Goal: Transaction & Acquisition: Book appointment/travel/reservation

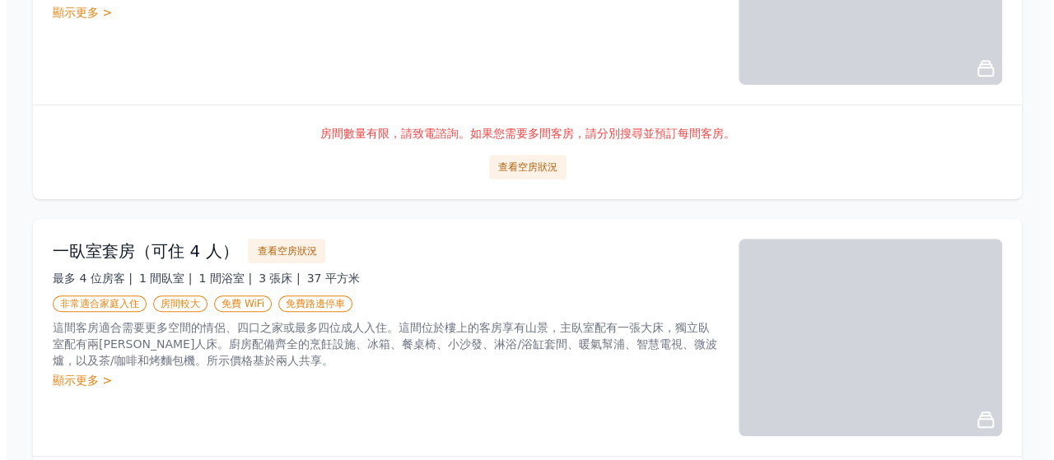
scroll to position [494, 0]
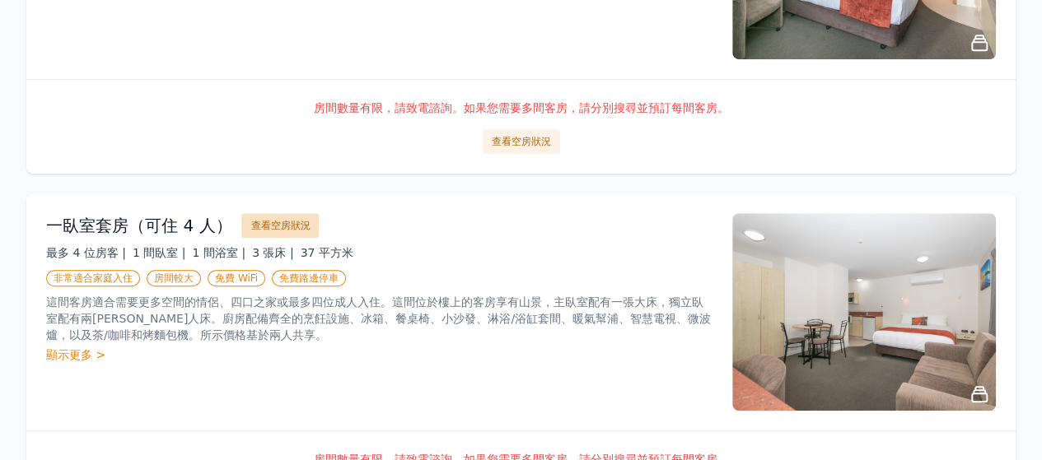
click at [280, 226] on font "查看空房狀況" at bounding box center [279, 226] width 59 height 12
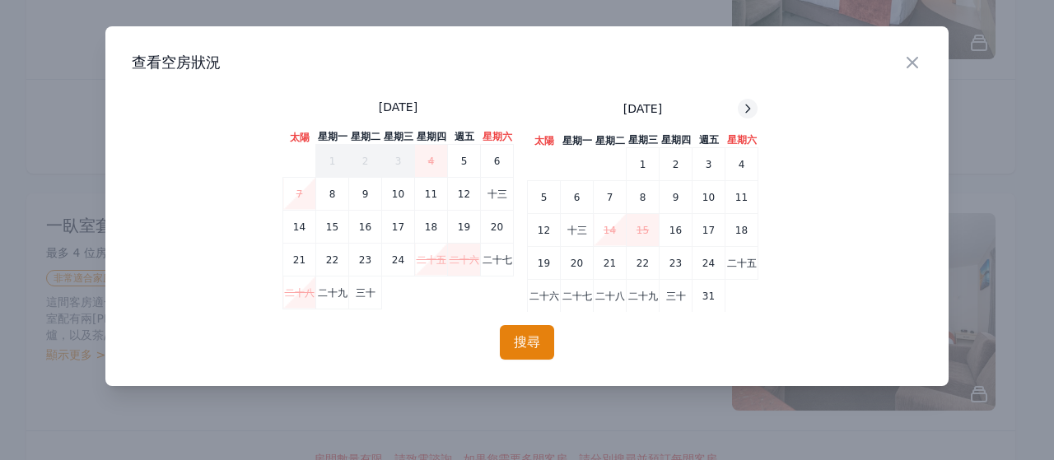
click at [751, 110] on icon at bounding box center [747, 108] width 13 height 13
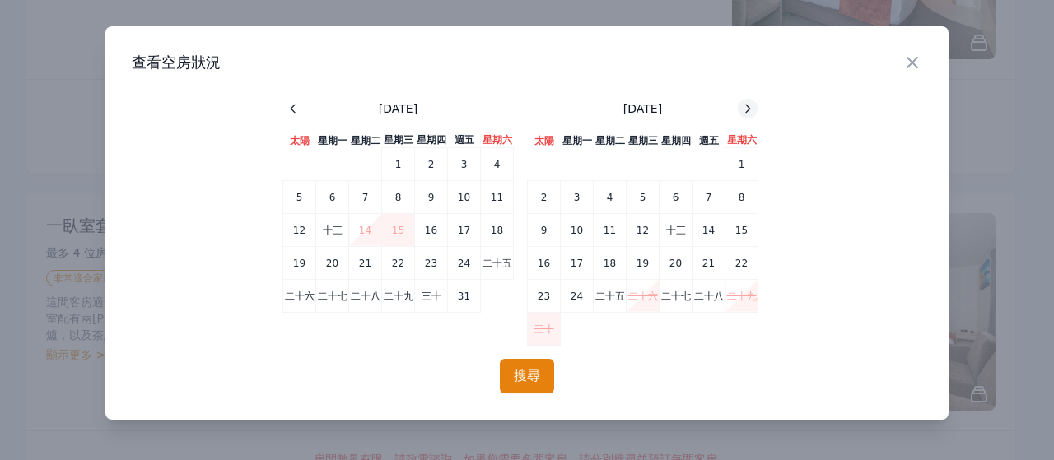
click at [751, 110] on icon at bounding box center [747, 108] width 13 height 13
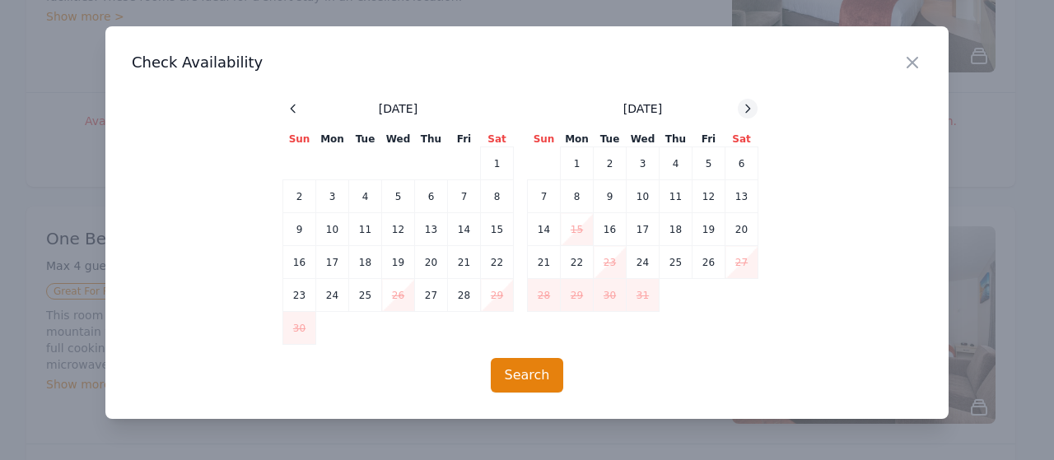
click at [747, 116] on div at bounding box center [748, 109] width 20 height 20
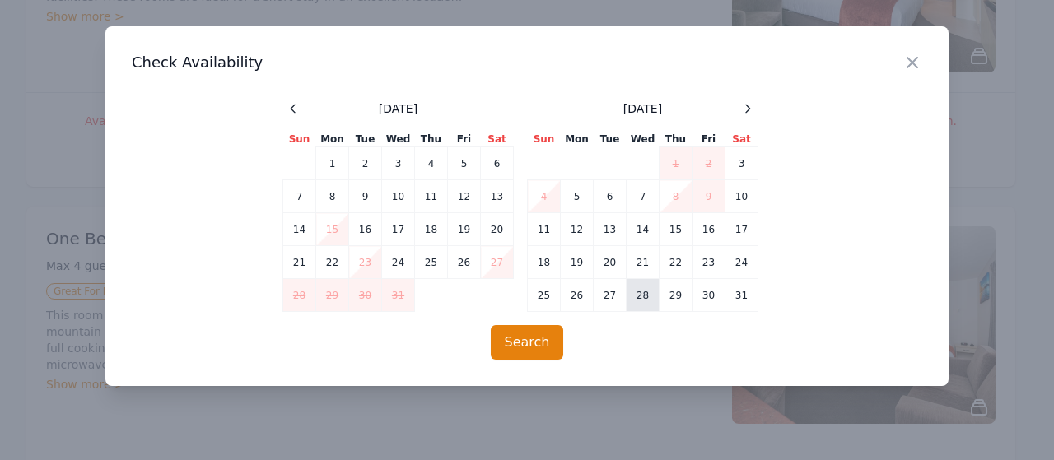
click at [646, 289] on td "28" at bounding box center [643, 295] width 33 height 33
click at [670, 289] on td "29" at bounding box center [676, 295] width 33 height 33
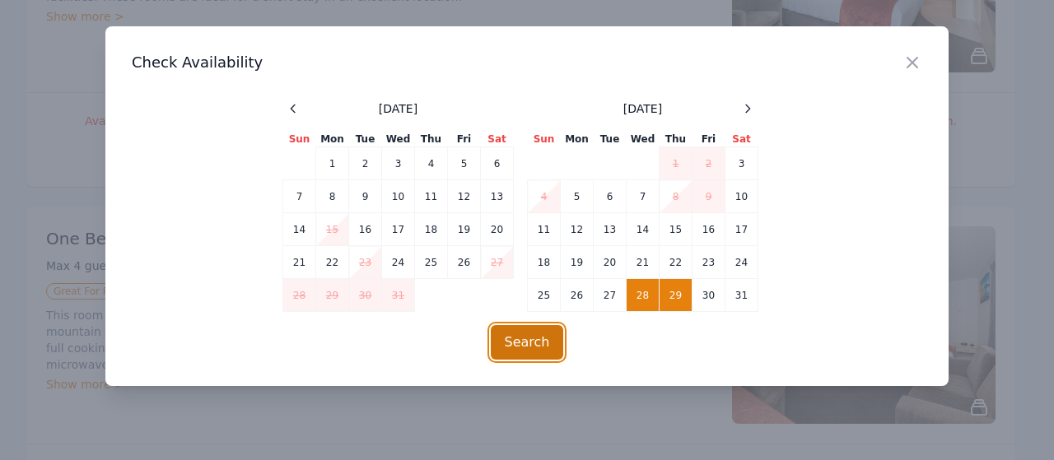
click at [539, 342] on button "Search" at bounding box center [527, 342] width 73 height 35
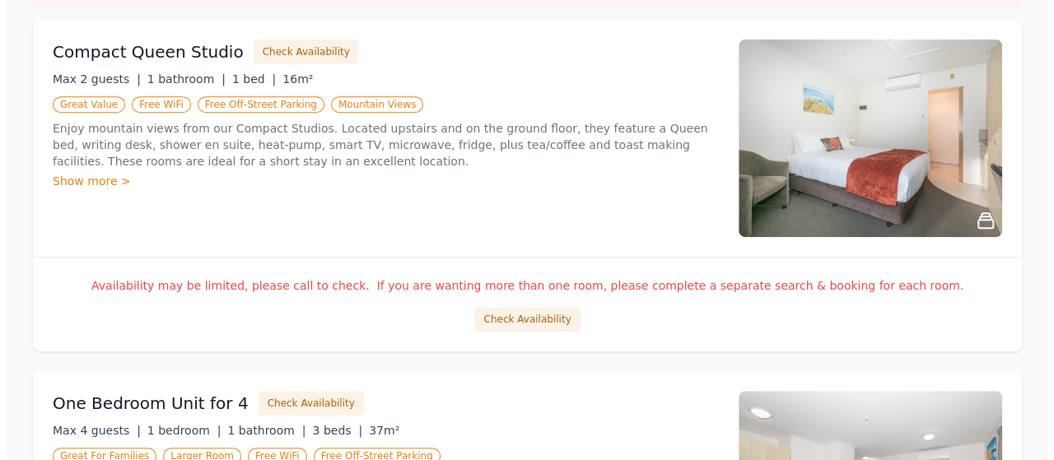
scroll to position [576, 0]
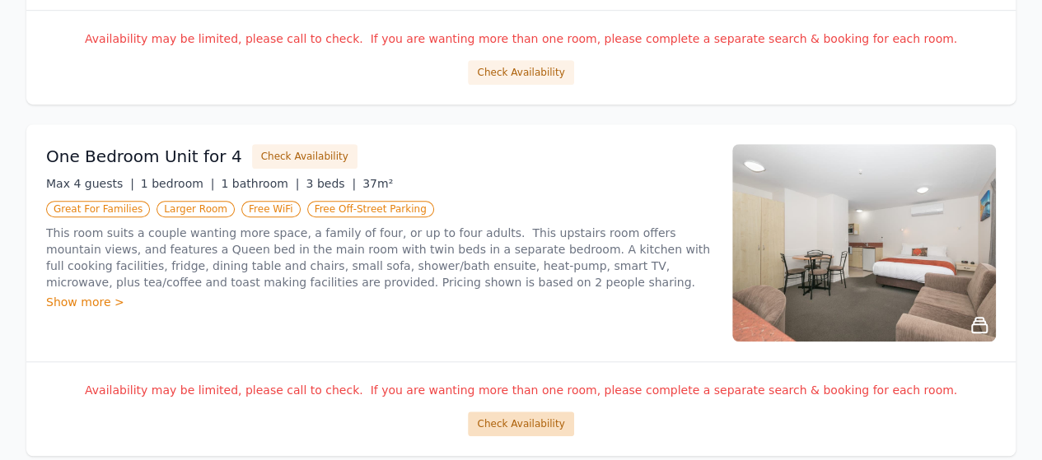
click at [511, 413] on button "Check Availability" at bounding box center [520, 424] width 105 height 25
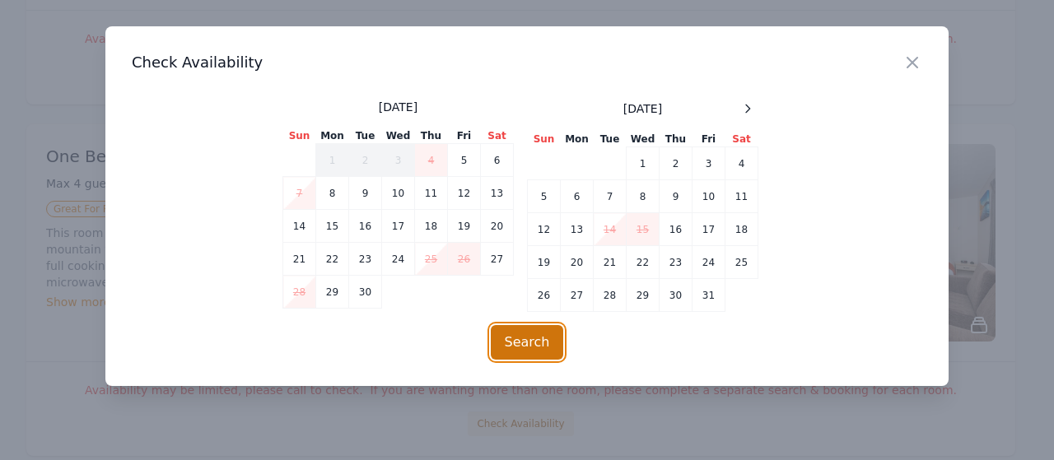
click at [536, 338] on button "Search" at bounding box center [527, 342] width 73 height 35
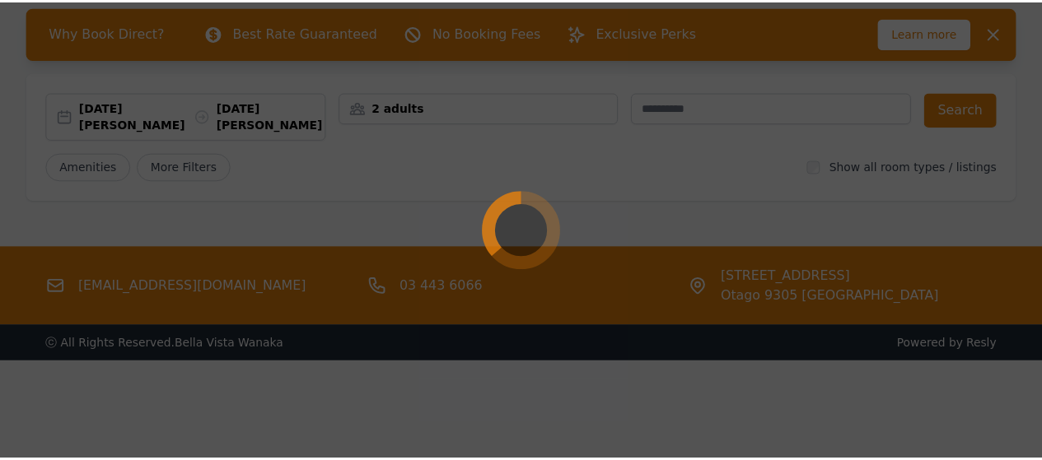
scroll to position [79, 0]
